Goal: Obtain resource: Download file/media

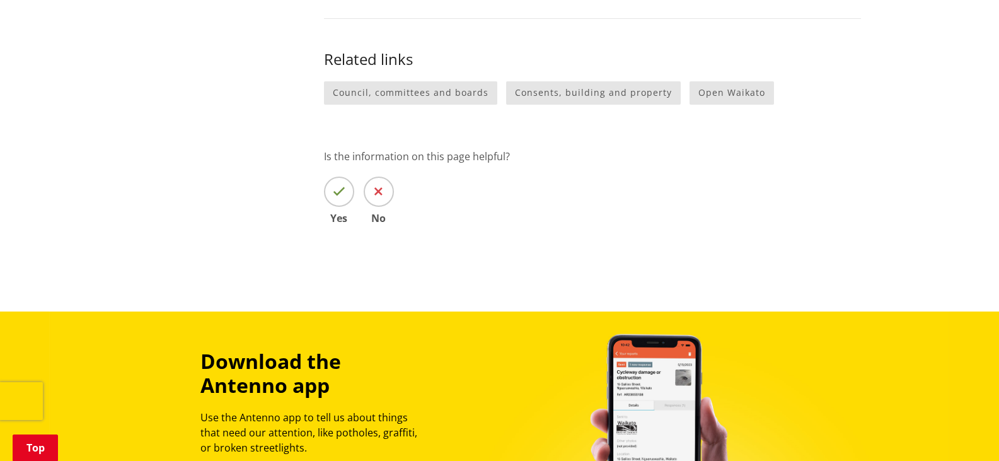
scroll to position [946, 0]
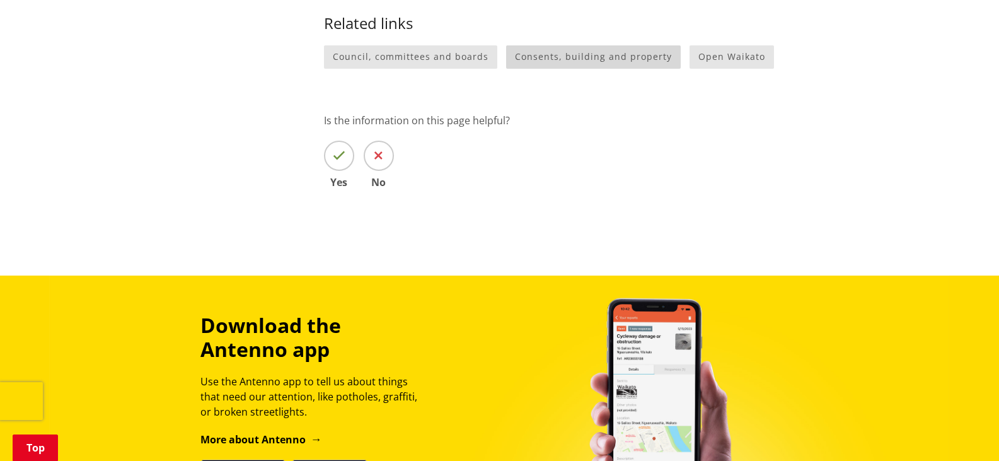
click at [524, 48] on link "Consents, building and property" at bounding box center [593, 56] width 175 height 23
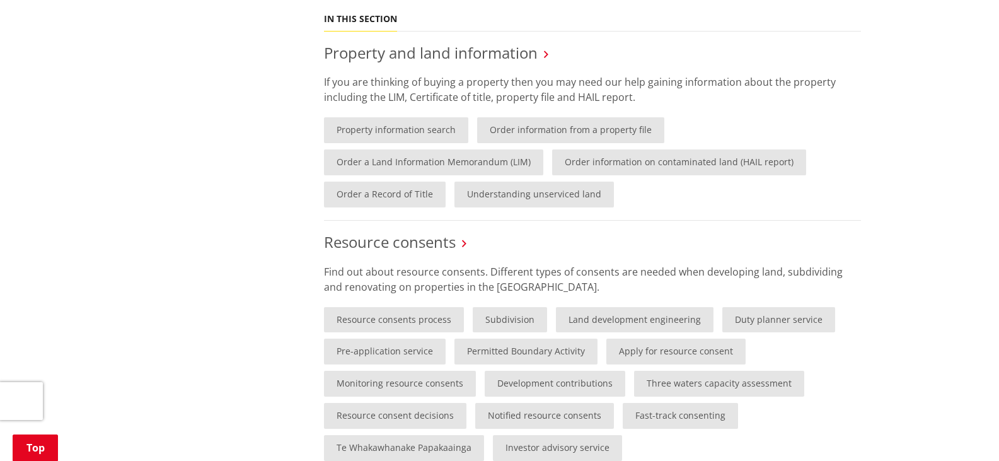
scroll to position [630, 0]
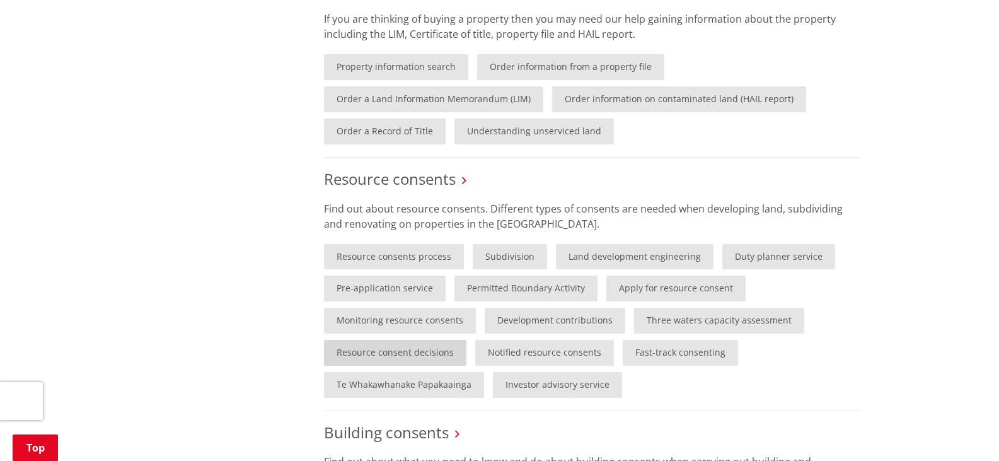
click at [433, 353] on link "Resource consent decisions" at bounding box center [395, 353] width 142 height 26
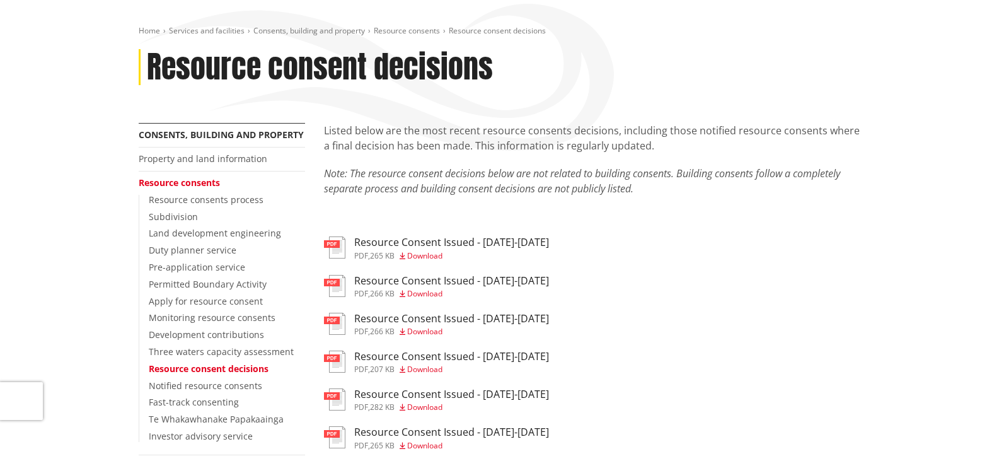
scroll to position [126, 0]
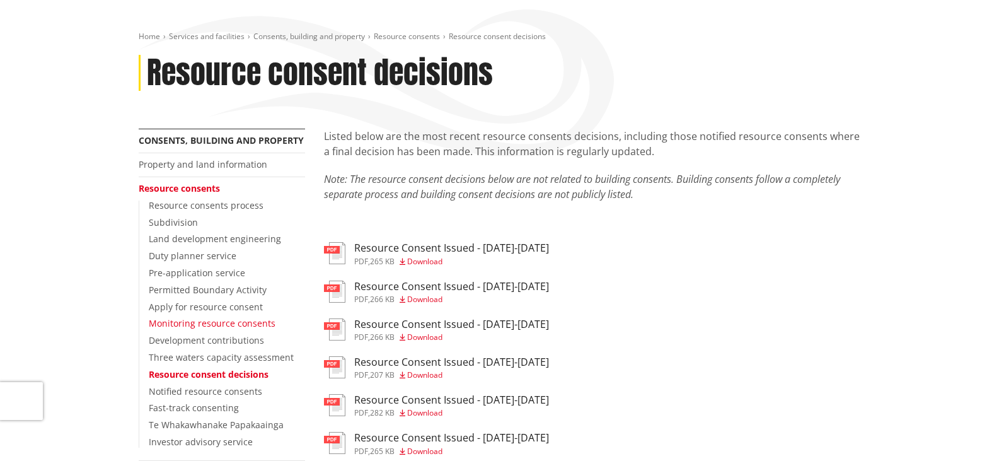
click at [250, 321] on link "Monitoring resource consents" at bounding box center [212, 323] width 127 height 12
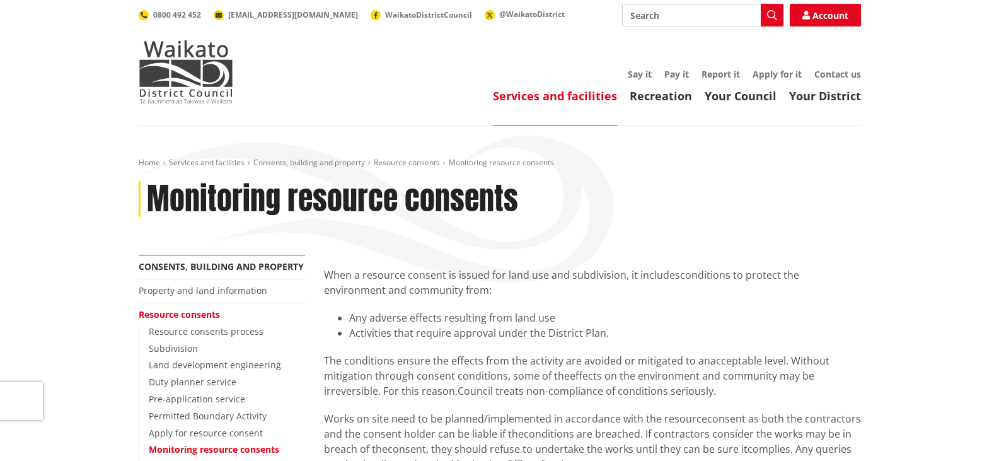
click at [669, 13] on input "Search" at bounding box center [702, 15] width 161 height 23
type input "property"
click at [245, 284] on link "Property and land information" at bounding box center [203, 290] width 129 height 12
click at [194, 284] on li "Property and land information" at bounding box center [222, 291] width 166 height 24
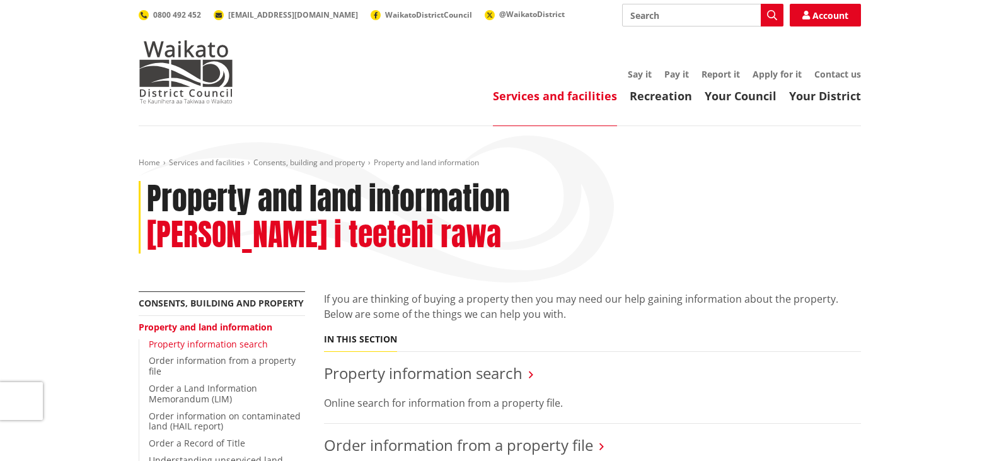
click at [197, 338] on link "Property information search" at bounding box center [208, 344] width 119 height 12
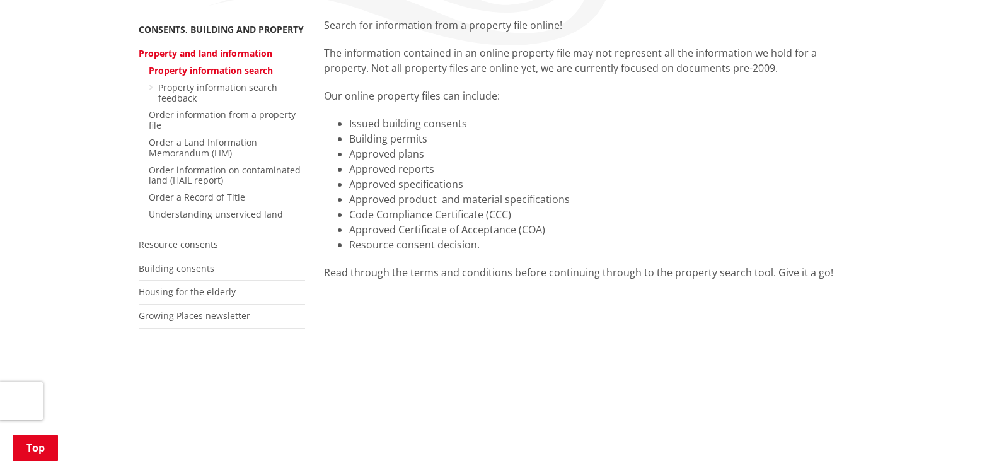
scroll to position [111, 0]
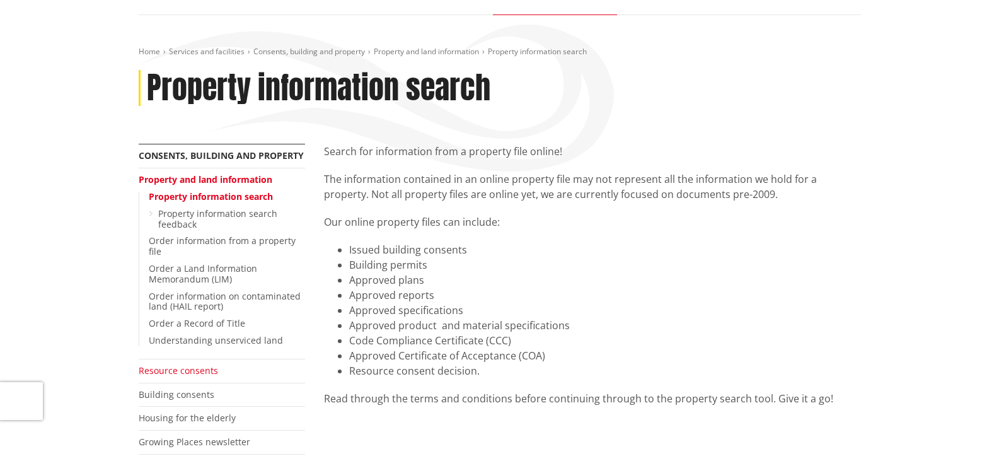
click at [198, 371] on link "Resource consents" at bounding box center [178, 370] width 79 height 12
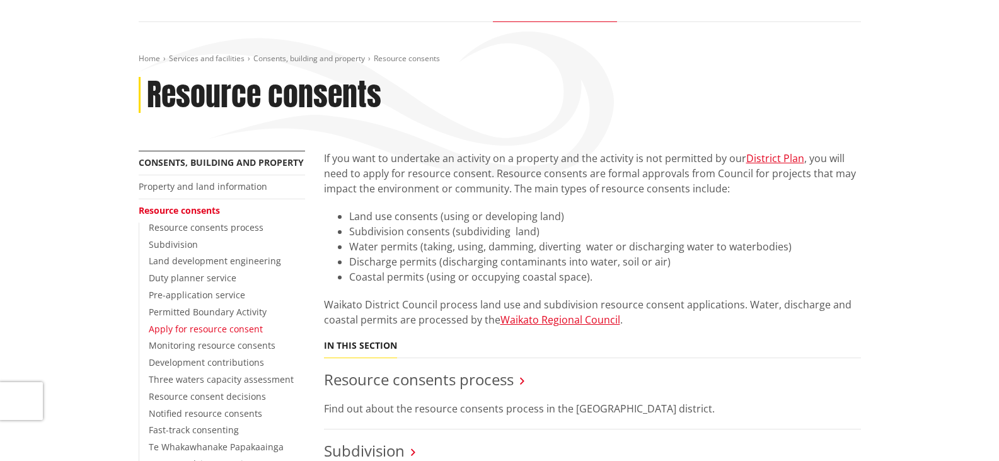
scroll to position [126, 0]
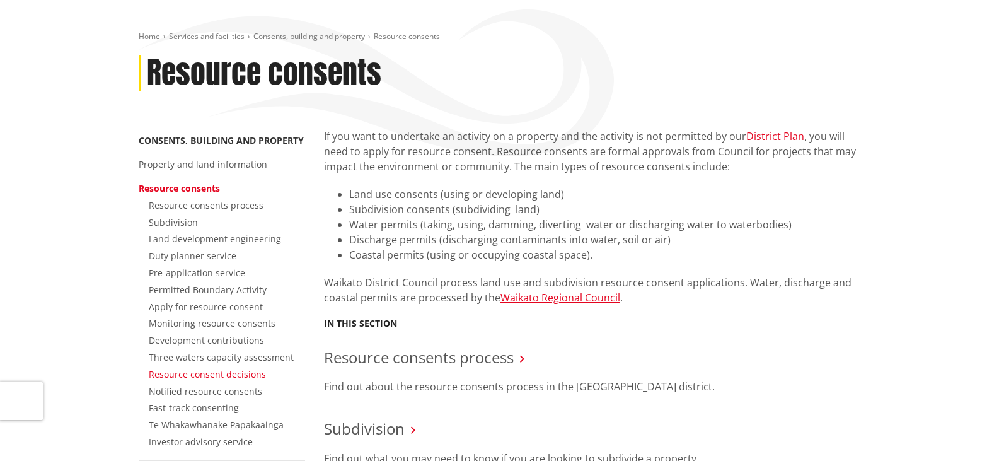
click at [188, 375] on link "Resource consent decisions" at bounding box center [207, 374] width 117 height 12
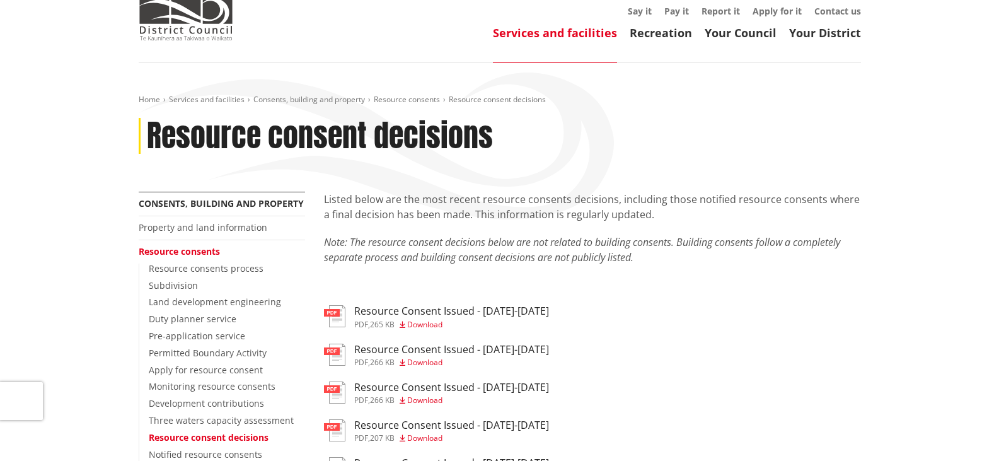
scroll to position [126, 0]
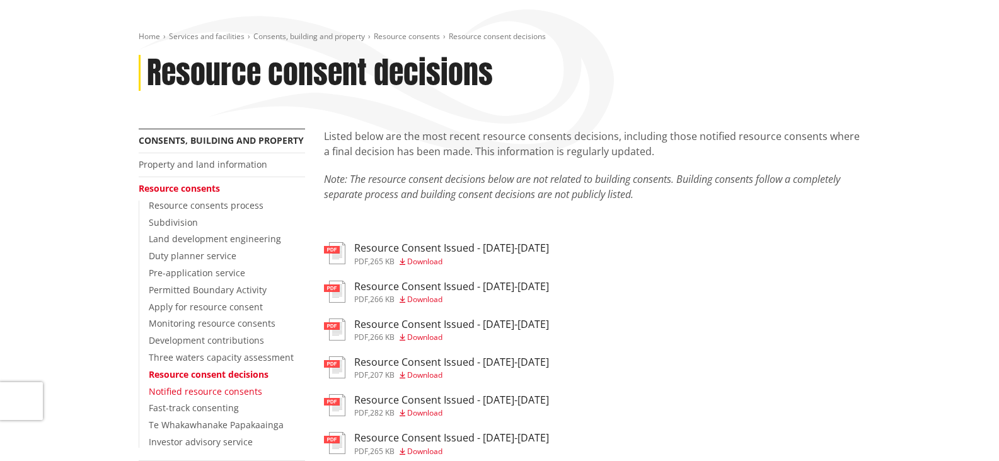
click at [236, 393] on link "Notified resource consents" at bounding box center [205, 391] width 113 height 12
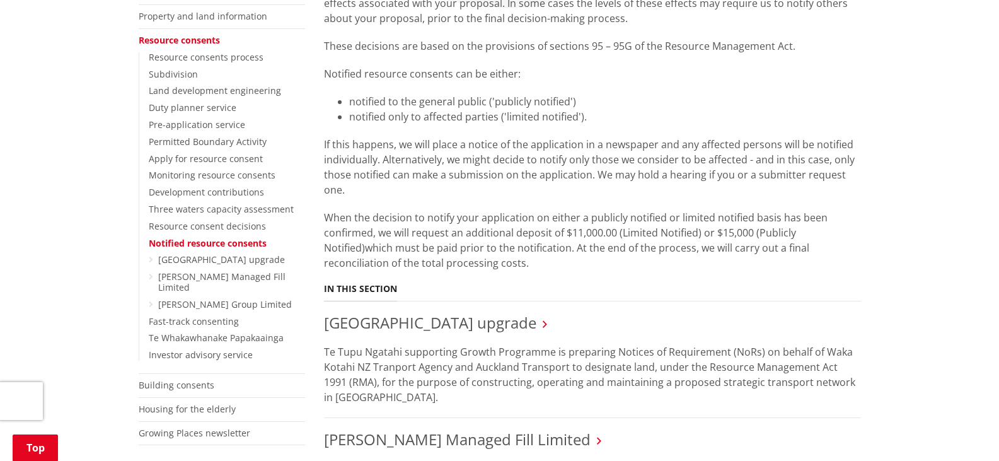
scroll to position [252, 0]
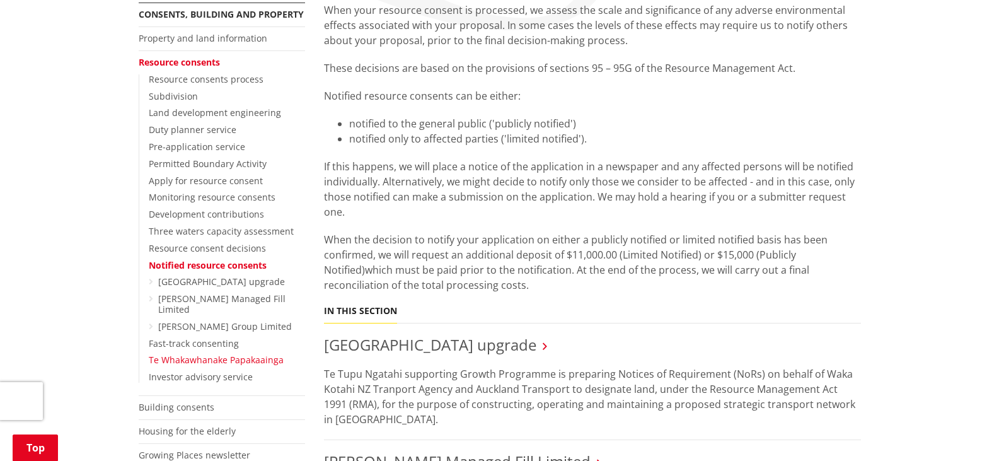
click at [225, 359] on link "Te Whakawhanake Papakaainga" at bounding box center [216, 360] width 135 height 12
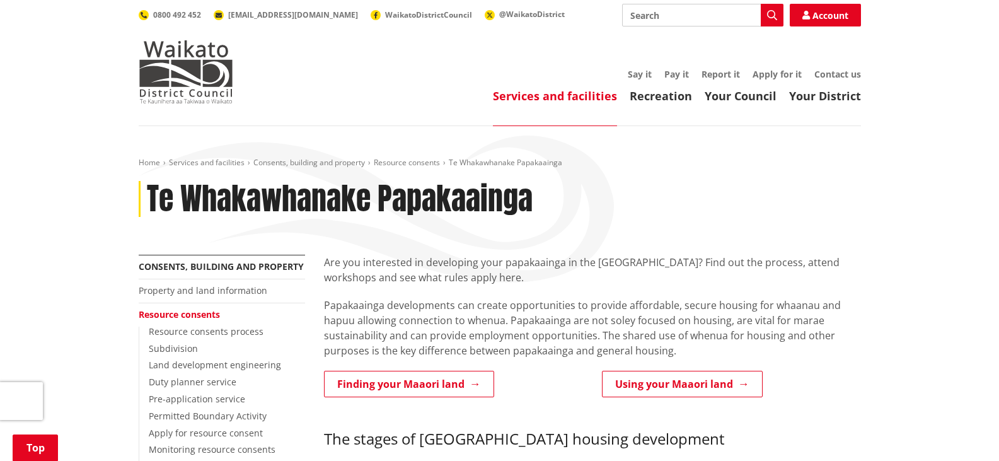
scroll to position [378, 0]
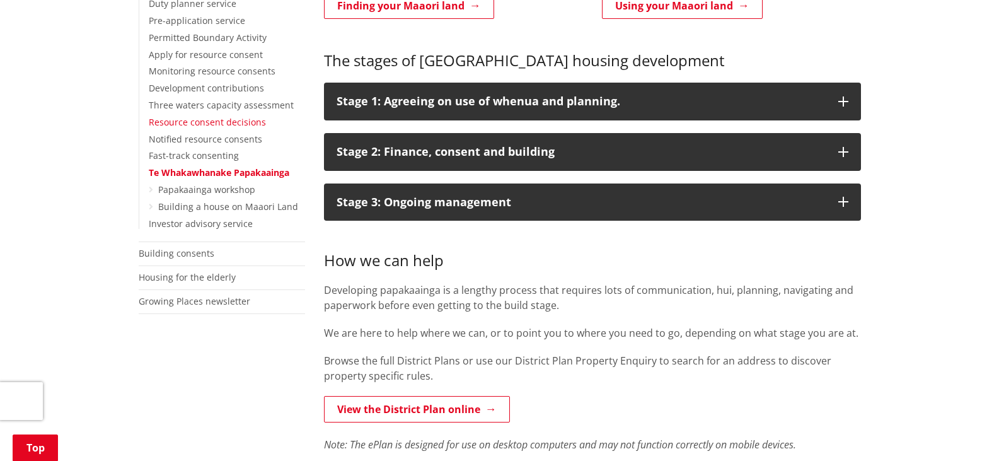
click at [227, 120] on link "Resource consent decisions" at bounding box center [207, 122] width 117 height 12
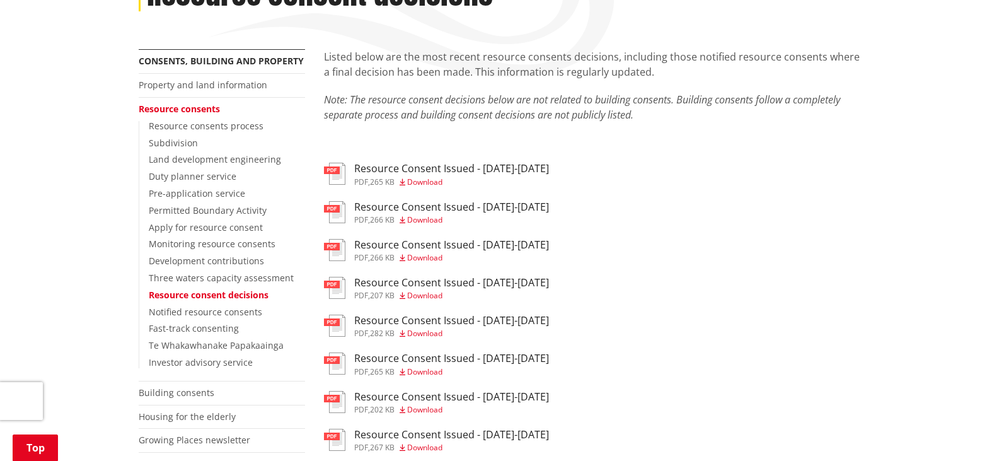
scroll to position [315, 0]
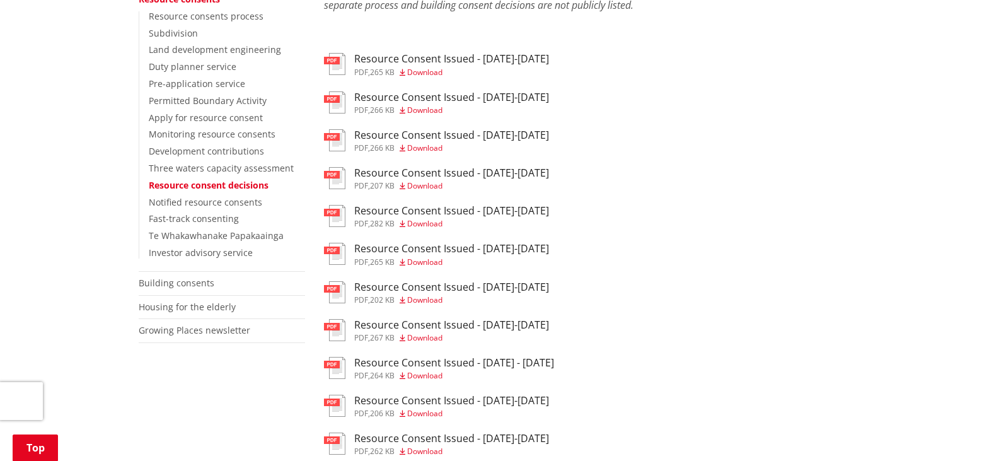
click at [427, 363] on h3 "Resource Consent Issued - 28 Jul - 3 Aug 2025" at bounding box center [454, 363] width 200 height 12
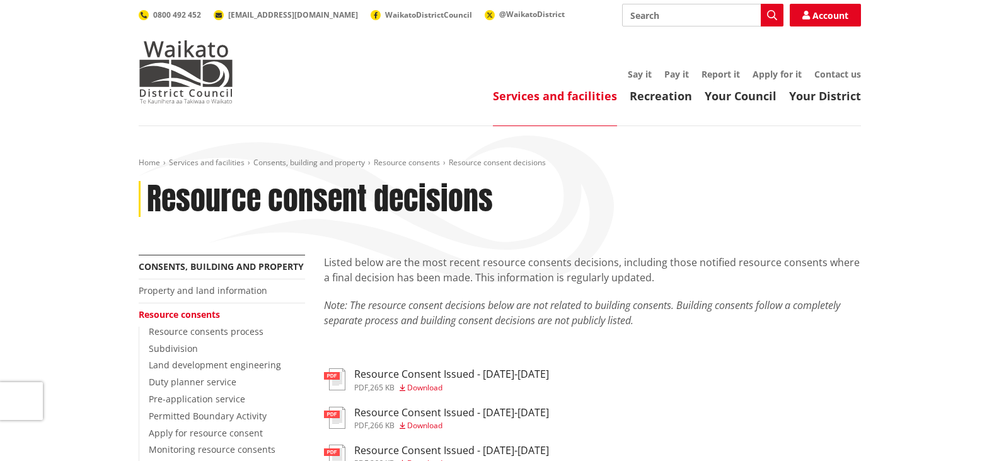
scroll to position [315, 0]
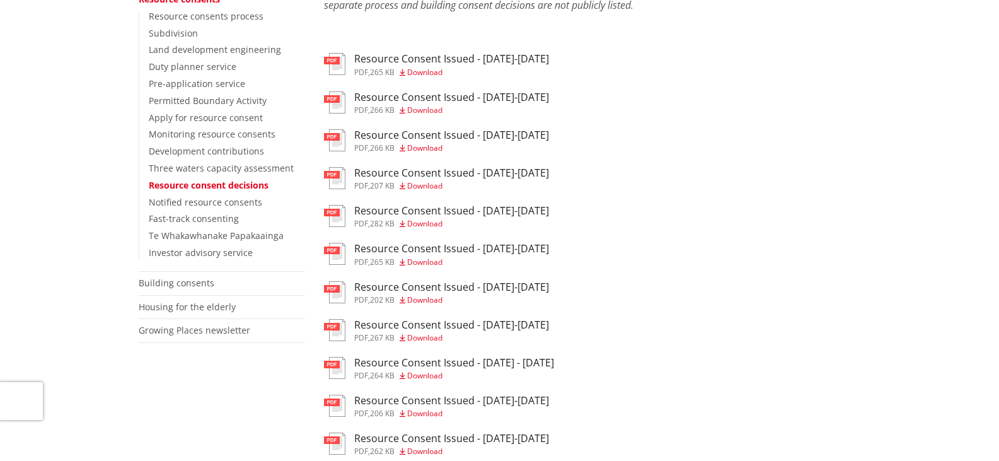
click at [485, 329] on h3 "Resource Consent Issued - [DATE]-[DATE]" at bounding box center [451, 325] width 195 height 12
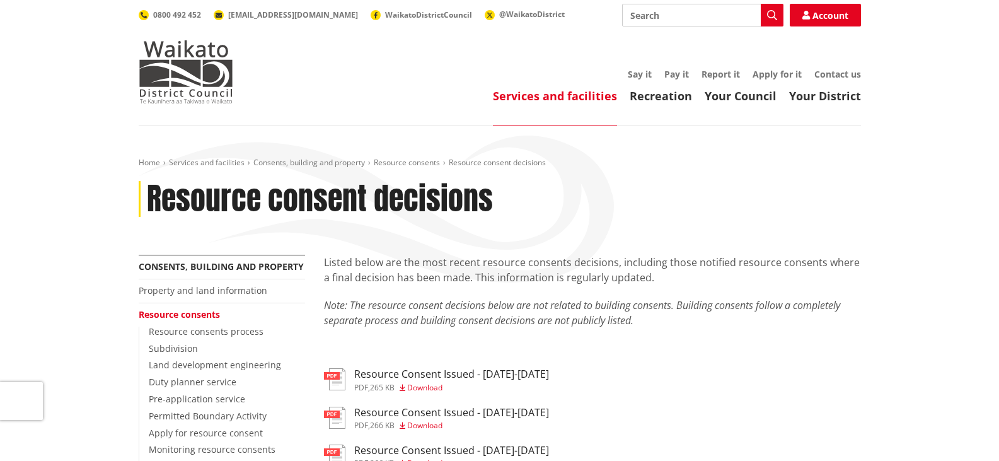
scroll to position [315, 0]
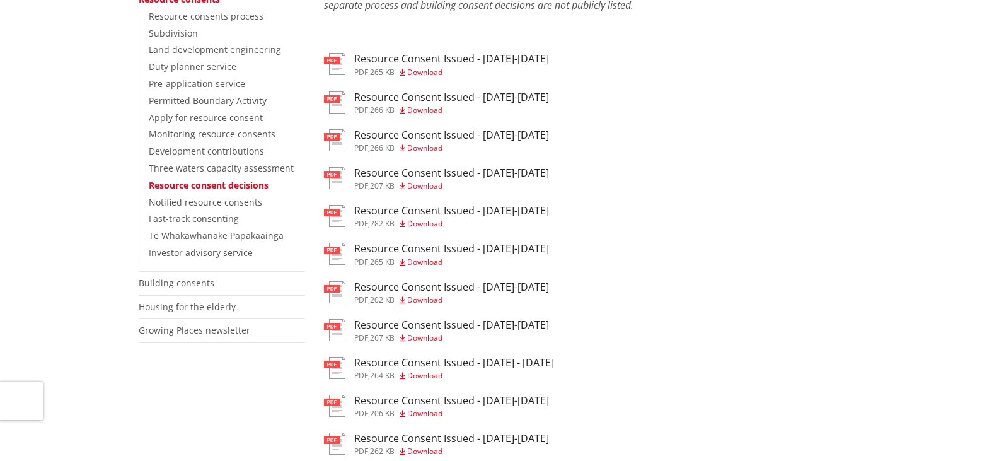
click at [438, 289] on h3 "Resource Consent Issued - [DATE]-[DATE]" at bounding box center [451, 287] width 195 height 12
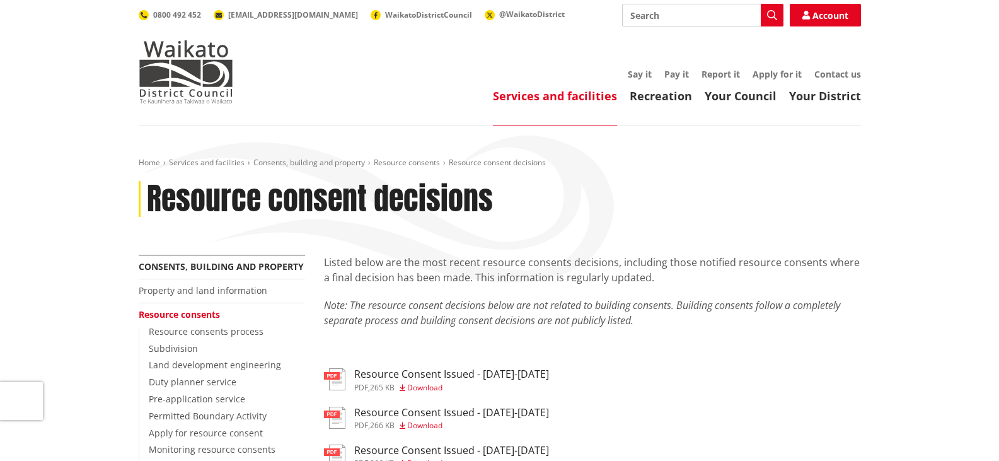
scroll to position [315, 0]
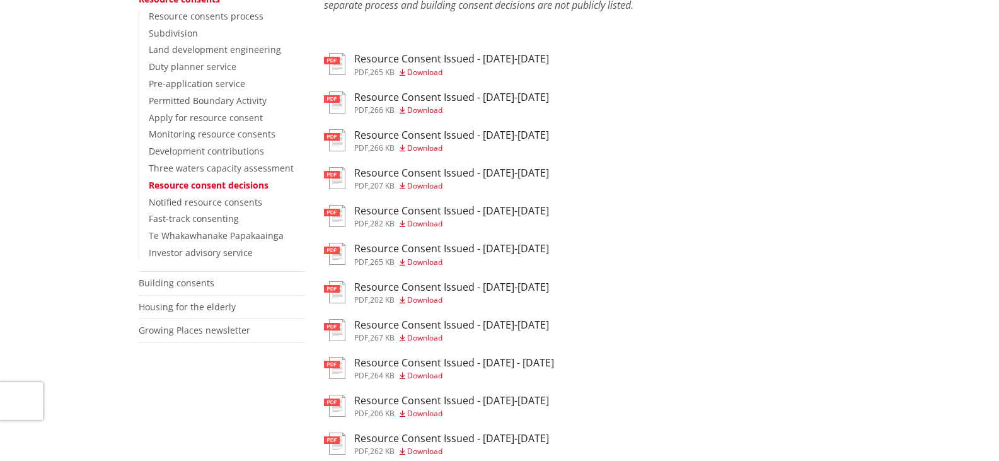
click at [458, 247] on h3 "Resource Consent Issued - [DATE]-[DATE]" at bounding box center [451, 249] width 195 height 12
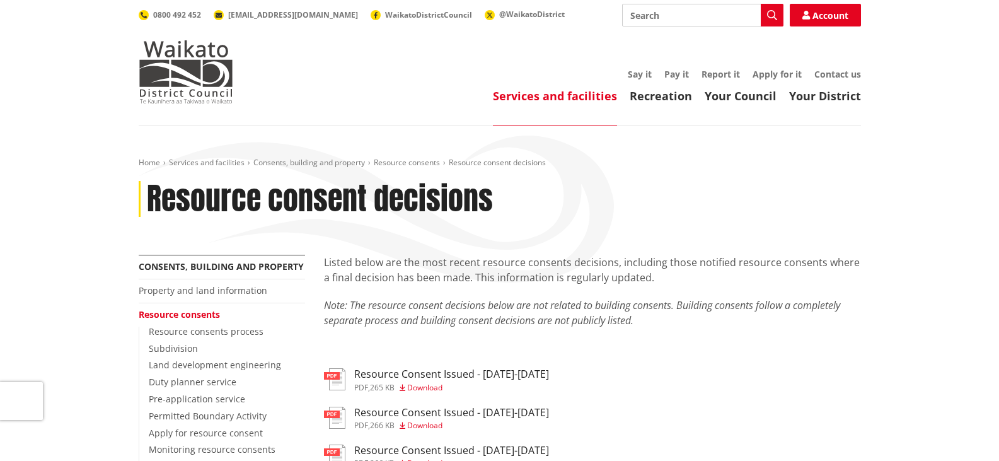
scroll to position [315, 0]
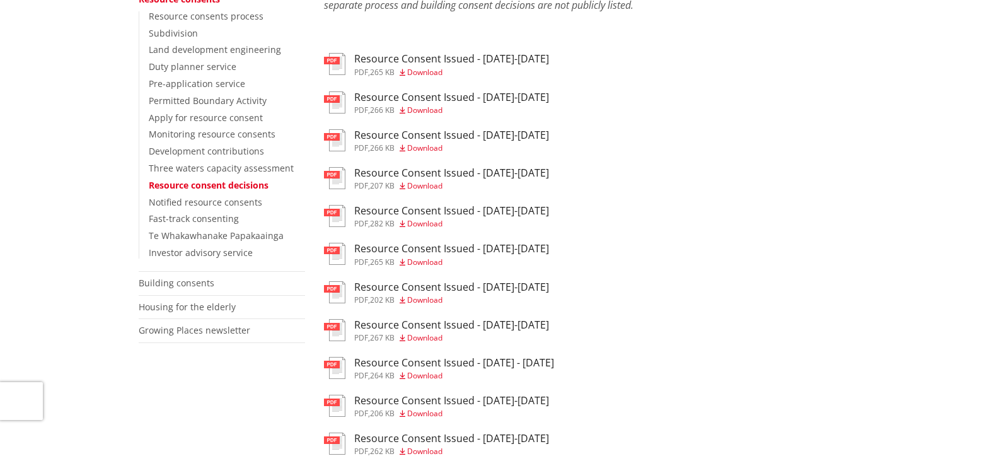
click at [420, 219] on span "Download" at bounding box center [424, 223] width 35 height 11
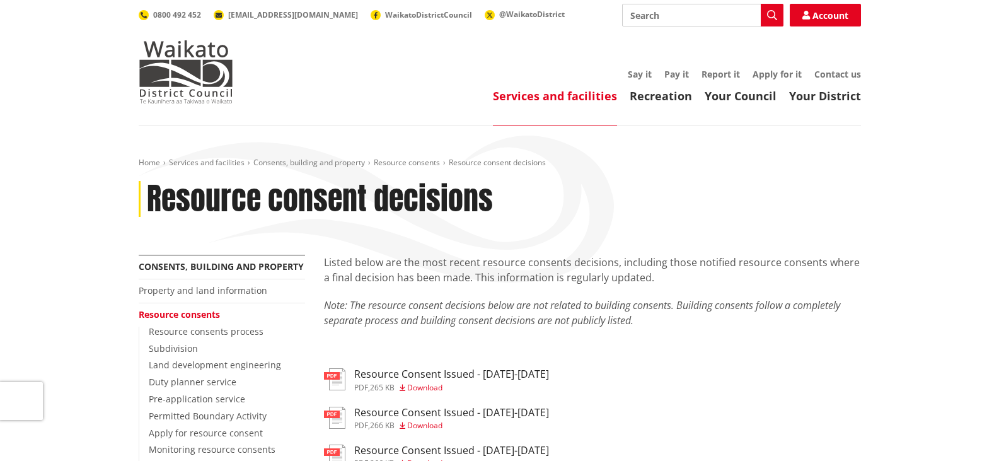
scroll to position [315, 0]
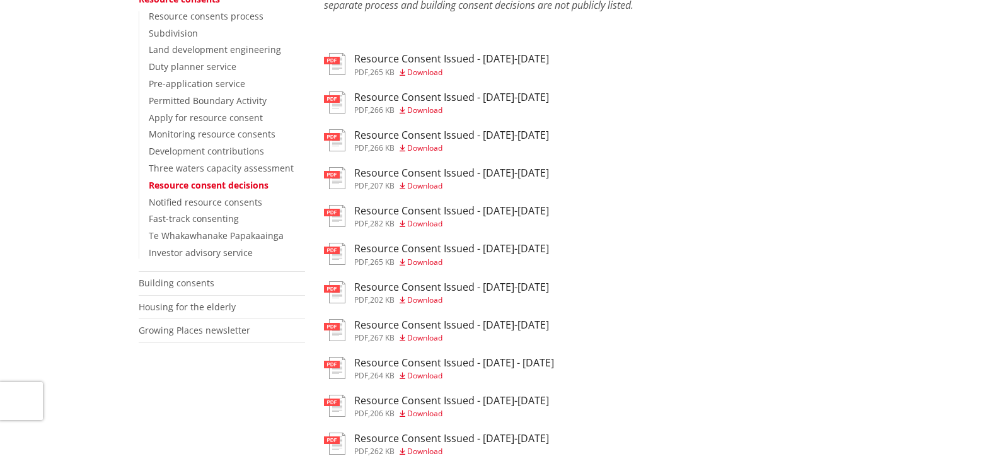
click at [421, 179] on h3 "Resource Consent Issued - [DATE]-[DATE]" at bounding box center [451, 173] width 195 height 12
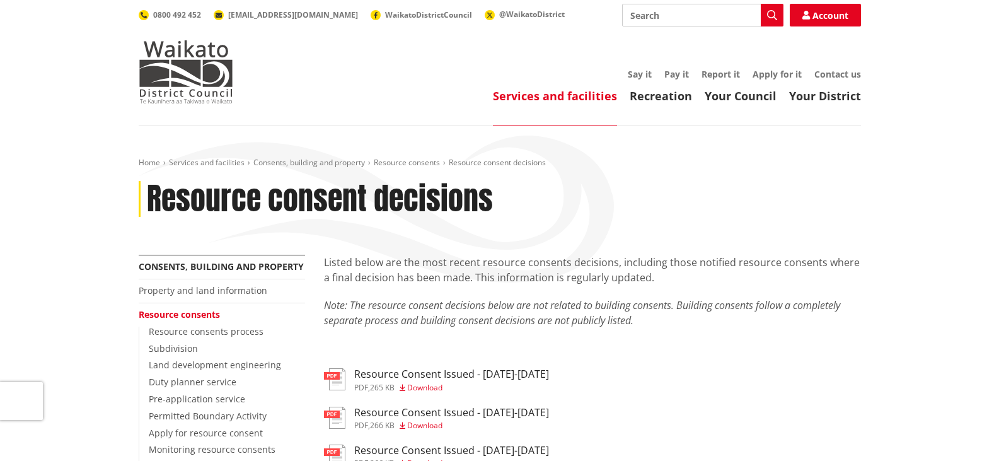
scroll to position [315, 0]
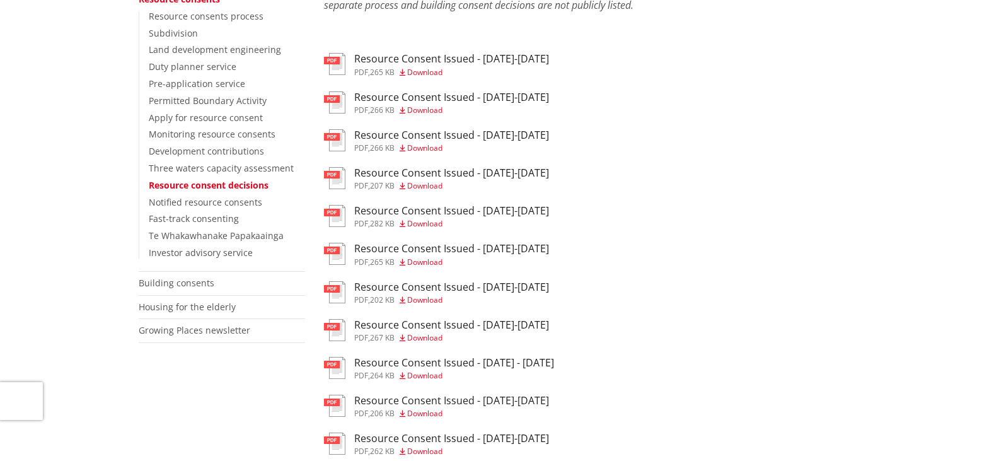
click at [416, 146] on span "Download" at bounding box center [424, 147] width 35 height 11
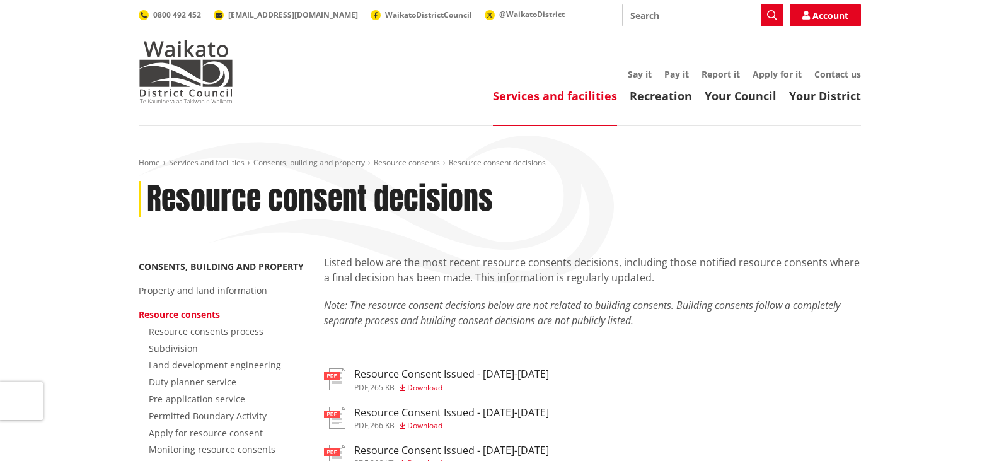
scroll to position [315, 0]
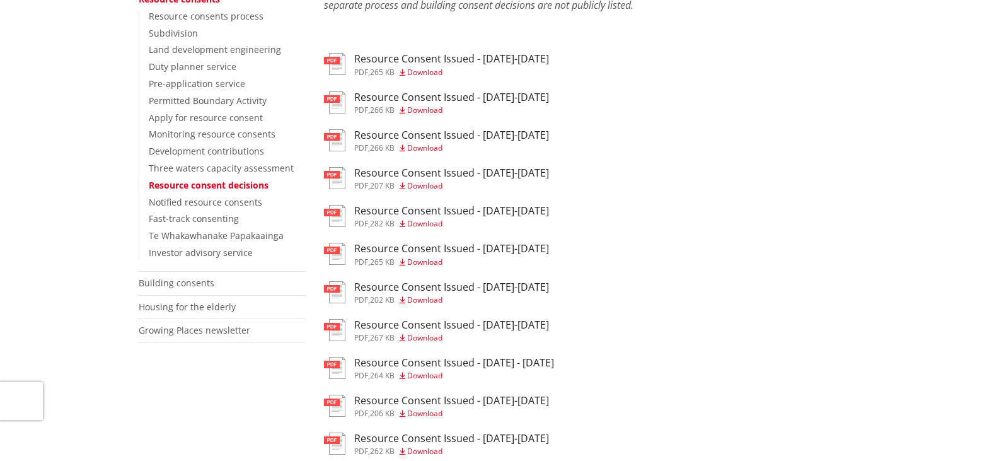
click at [427, 148] on span "Download" at bounding box center [424, 147] width 35 height 11
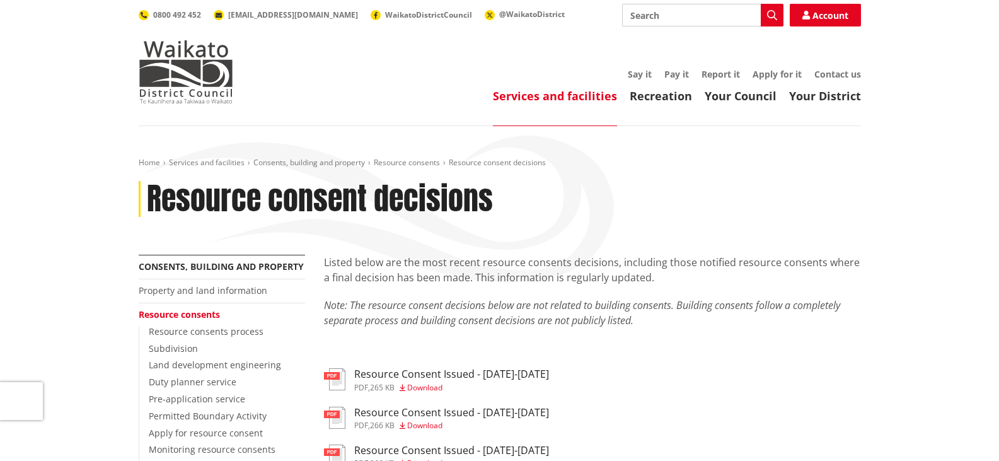
scroll to position [315, 0]
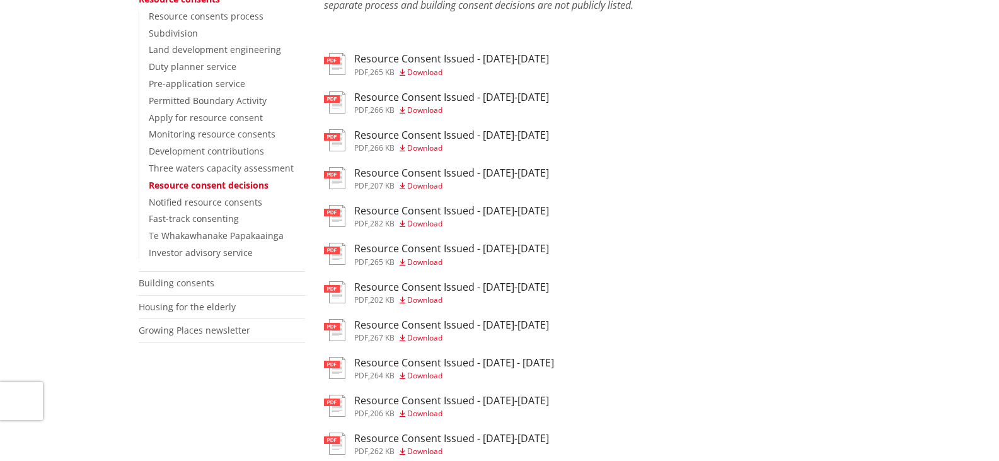
click at [424, 109] on span "Download" at bounding box center [424, 110] width 35 height 11
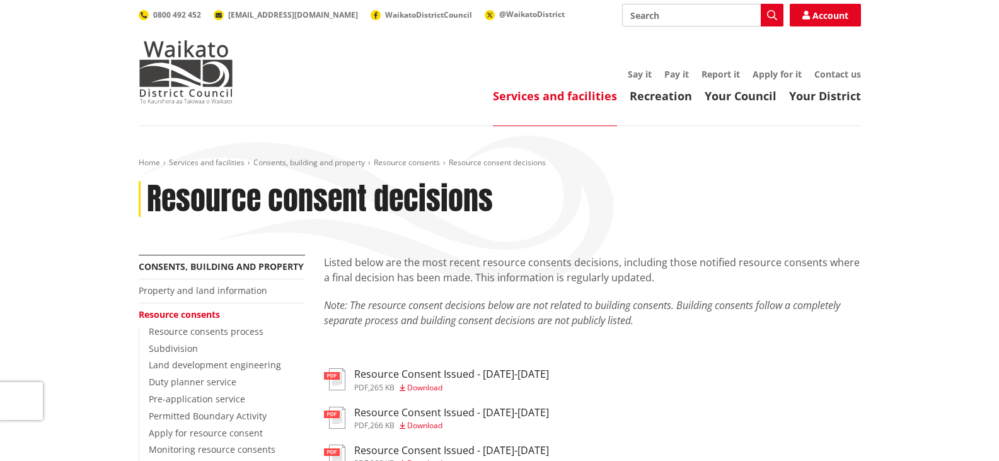
scroll to position [315, 0]
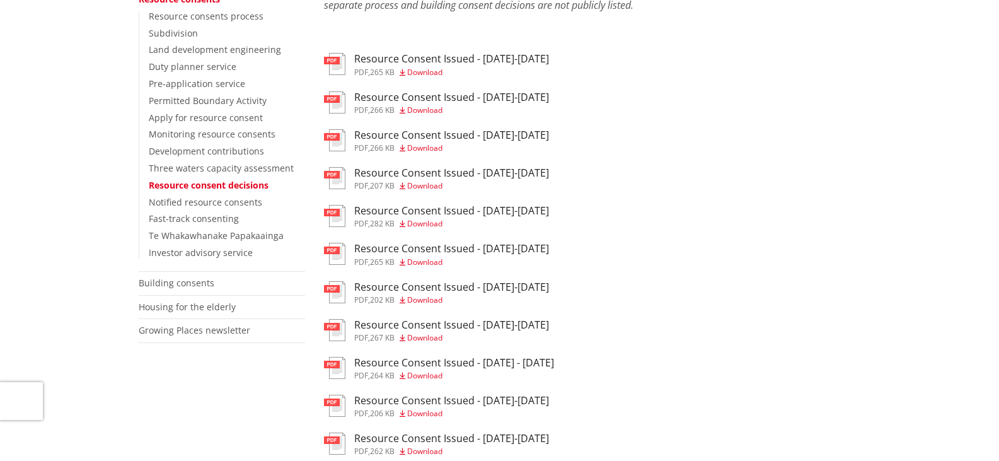
click at [429, 70] on span "Download" at bounding box center [424, 72] width 35 height 11
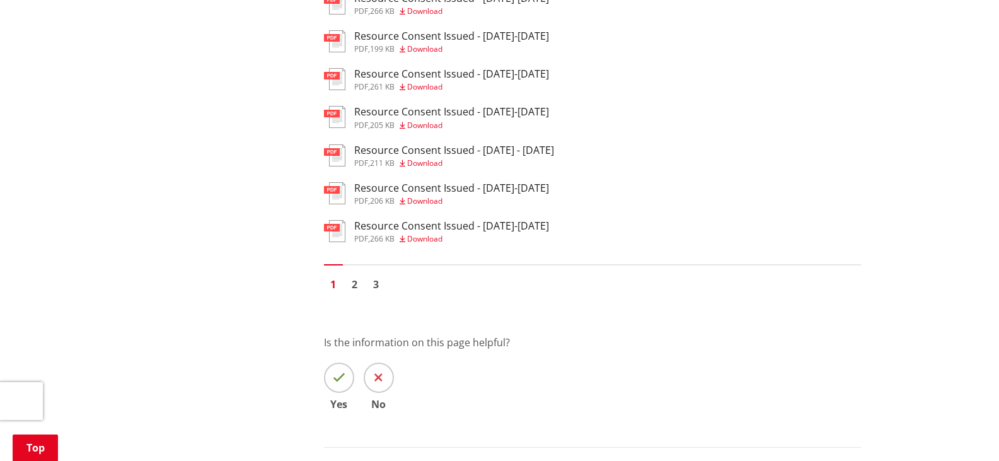
scroll to position [883, 0]
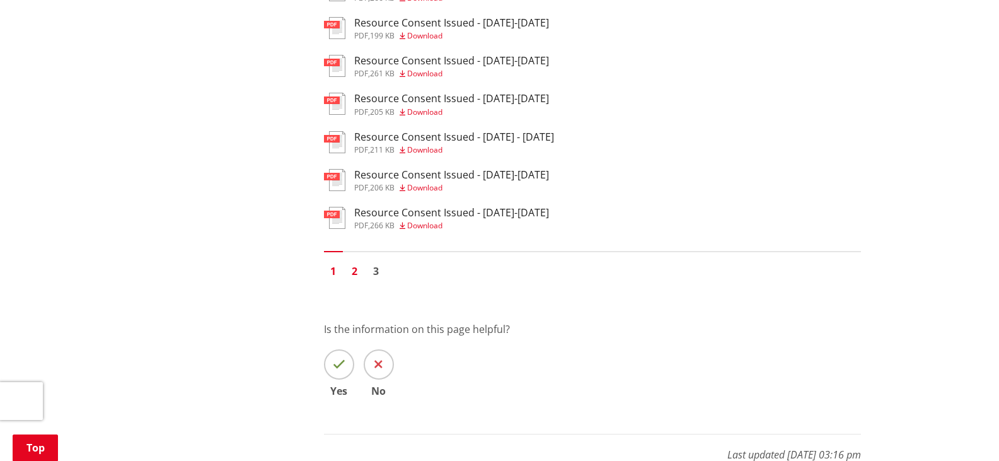
click at [362, 270] on link "2" at bounding box center [355, 271] width 19 height 19
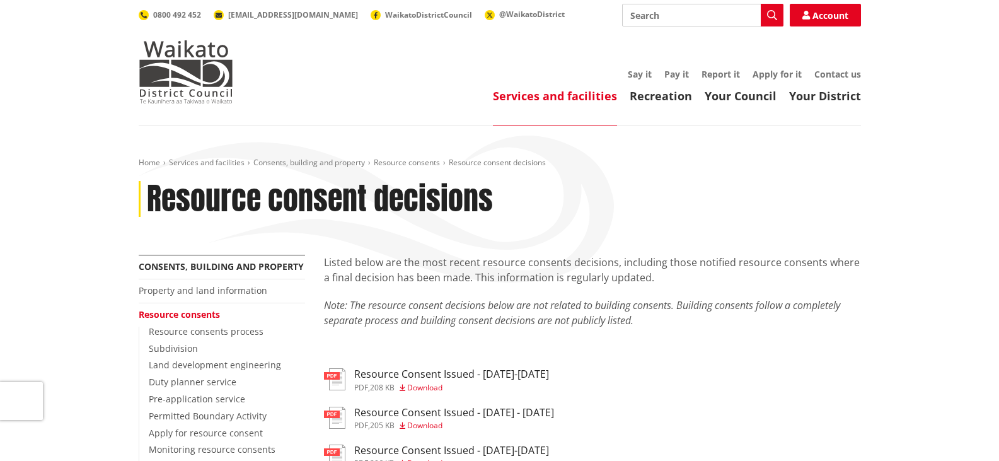
scroll to position [63, 0]
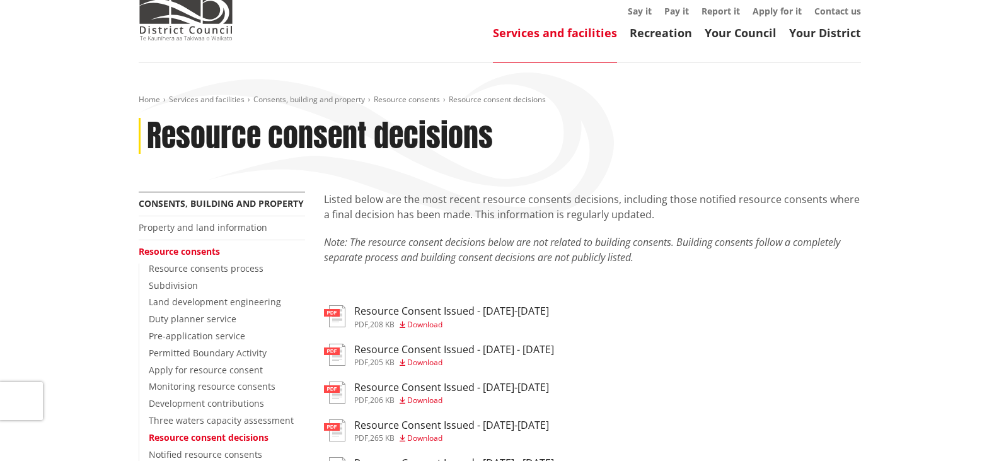
click at [373, 397] on div "pdf , 206 KB Download" at bounding box center [451, 401] width 195 height 8
click at [429, 430] on h3 "Resource Consent Issued - [DATE]-[DATE]" at bounding box center [451, 425] width 195 height 12
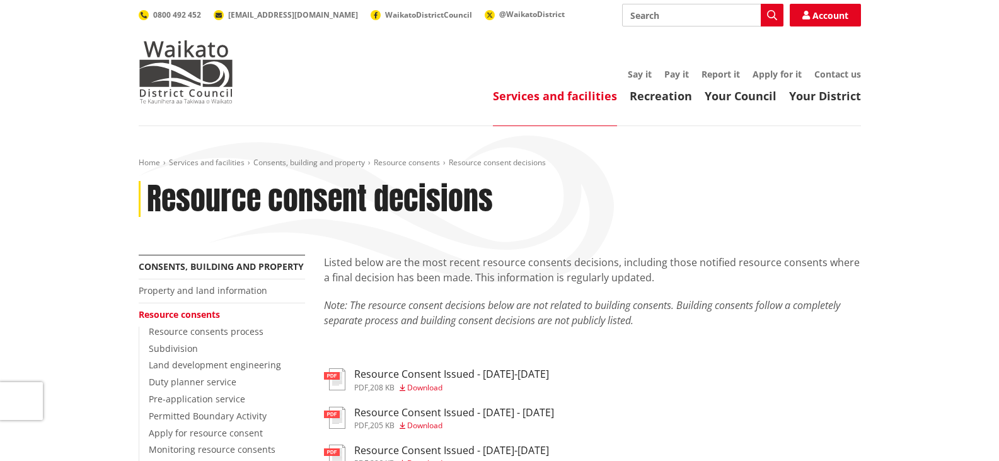
scroll to position [63, 0]
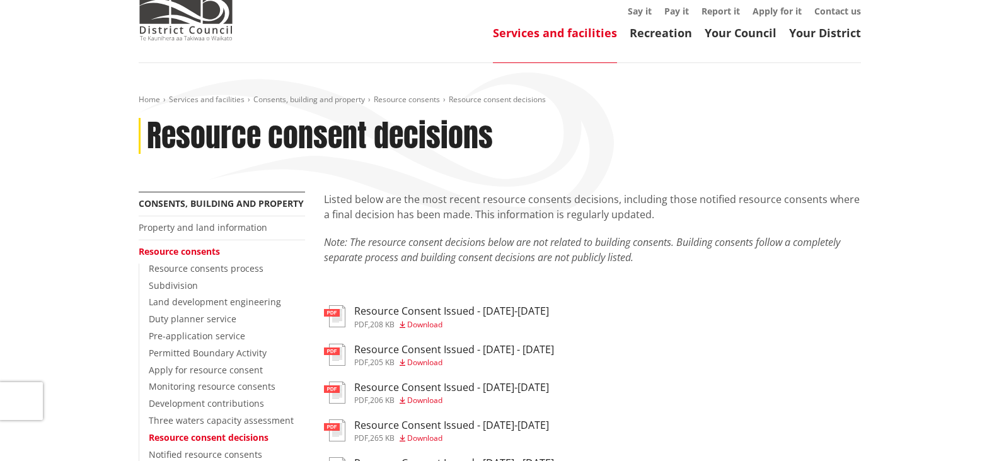
click at [482, 348] on h3 "Resource Consent Issued - [DATE] - [DATE]" at bounding box center [454, 350] width 200 height 12
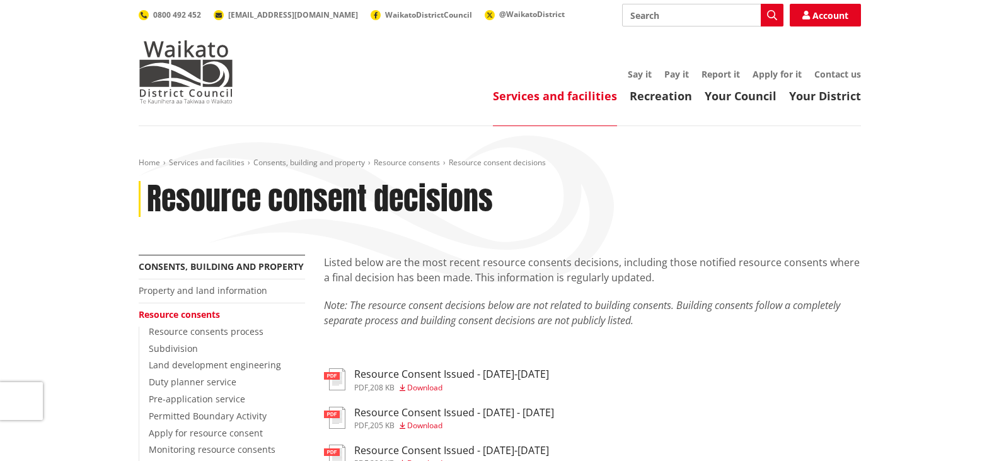
scroll to position [63, 0]
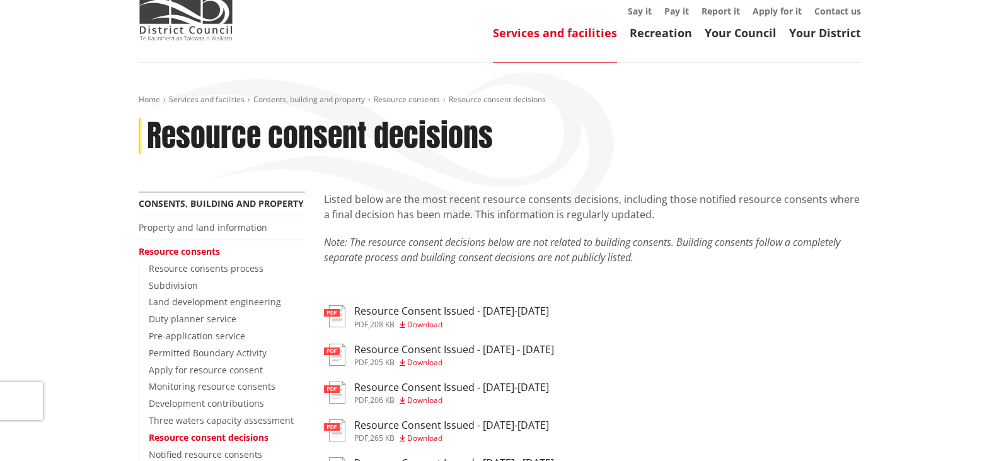
click at [416, 320] on span "Download" at bounding box center [424, 324] width 35 height 11
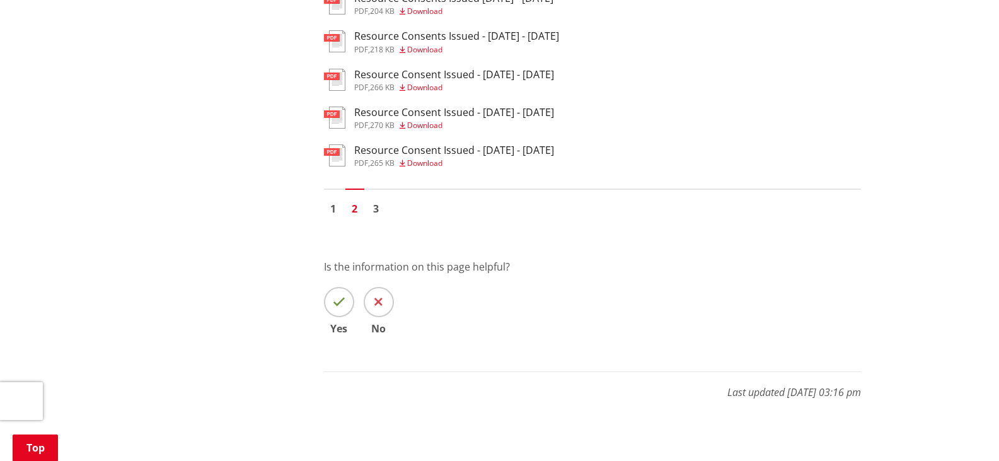
scroll to position [946, 0]
click at [337, 209] on link "1" at bounding box center [333, 208] width 19 height 19
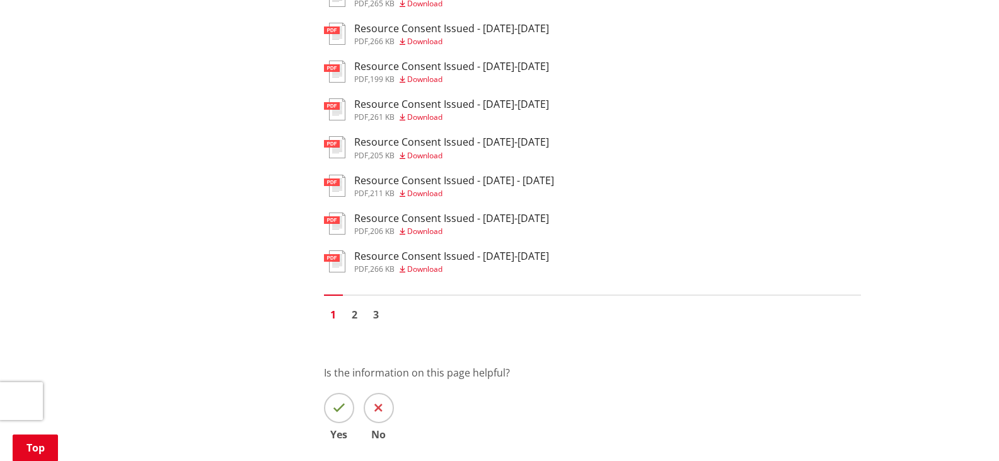
scroll to position [820, 0]
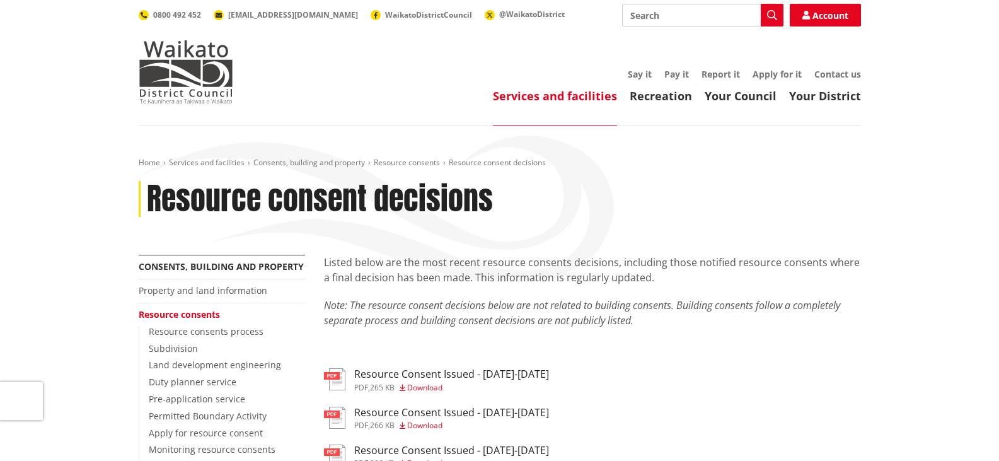
scroll to position [820, 0]
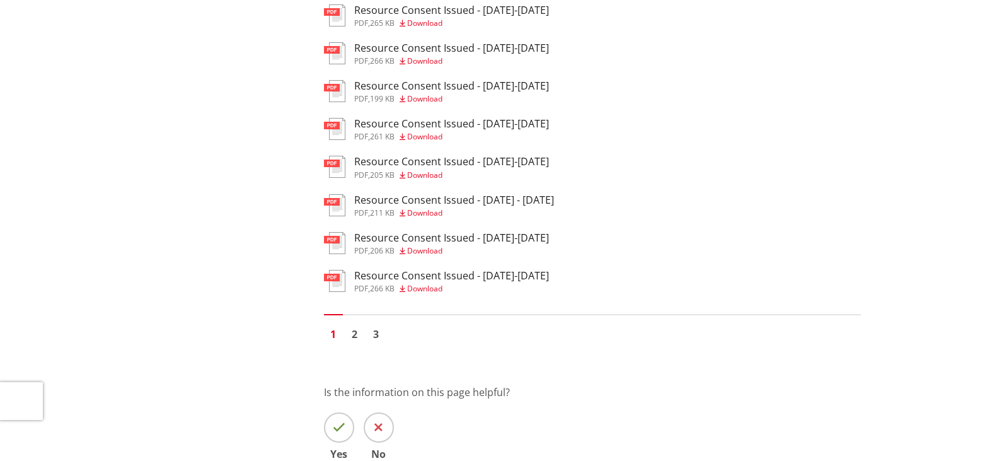
click at [419, 248] on span "Download" at bounding box center [424, 250] width 35 height 11
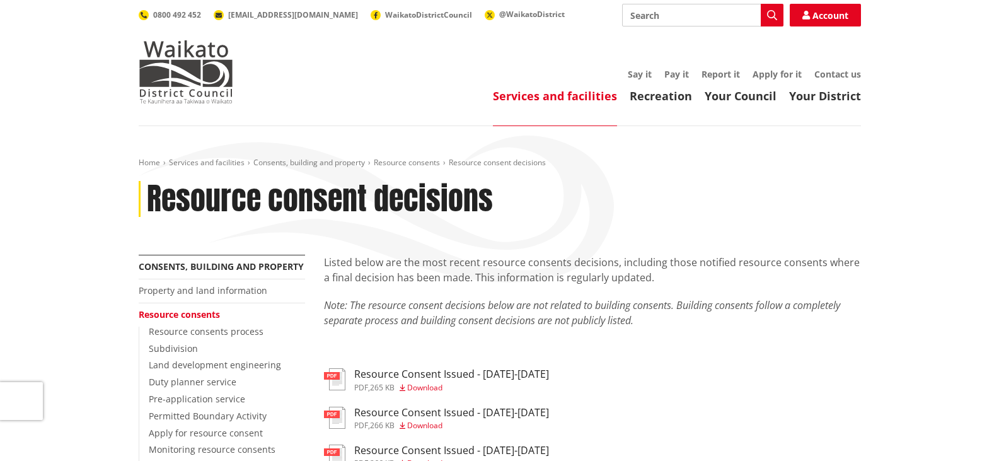
scroll to position [820, 0]
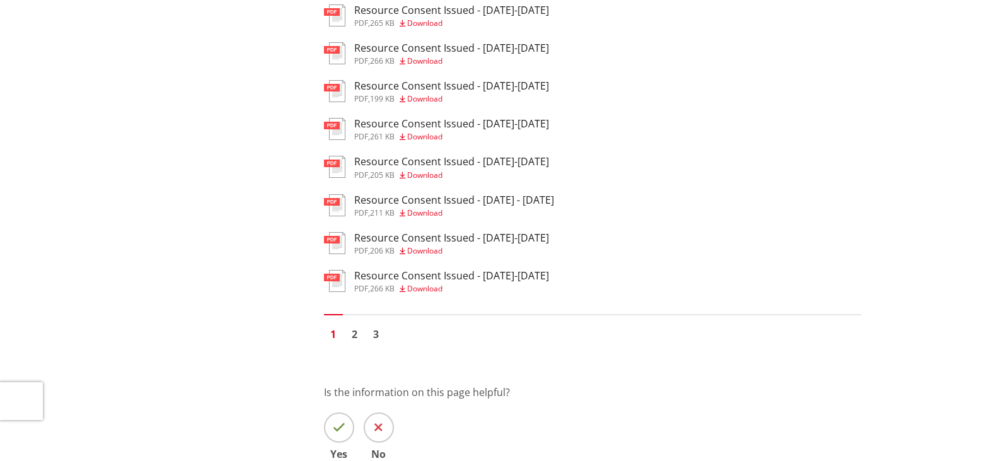
click at [419, 215] on span "Download" at bounding box center [424, 212] width 35 height 11
